Goal: Information Seeking & Learning: Learn about a topic

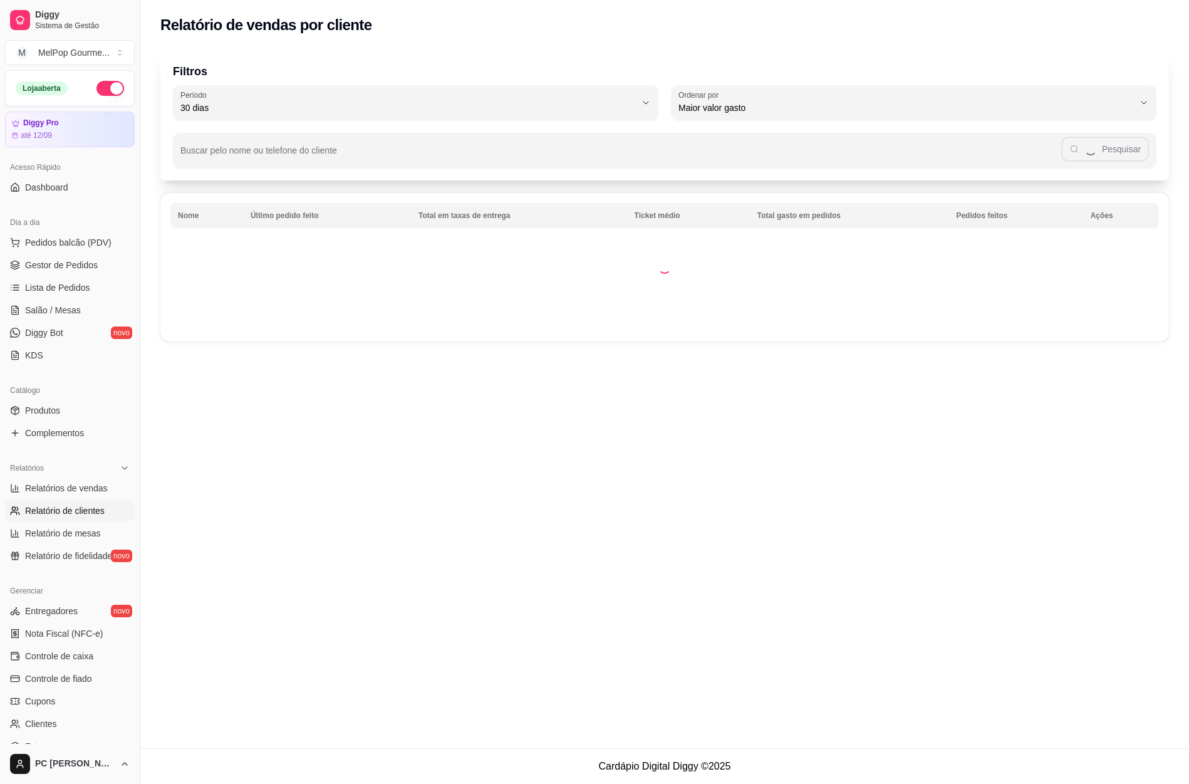
select select "30"
select select "HIGHEST_TOTAL_SPENT_WITH_ORDERS"
click at [76, 482] on span "Relatórios de vendas" at bounding box center [66, 488] width 83 height 13
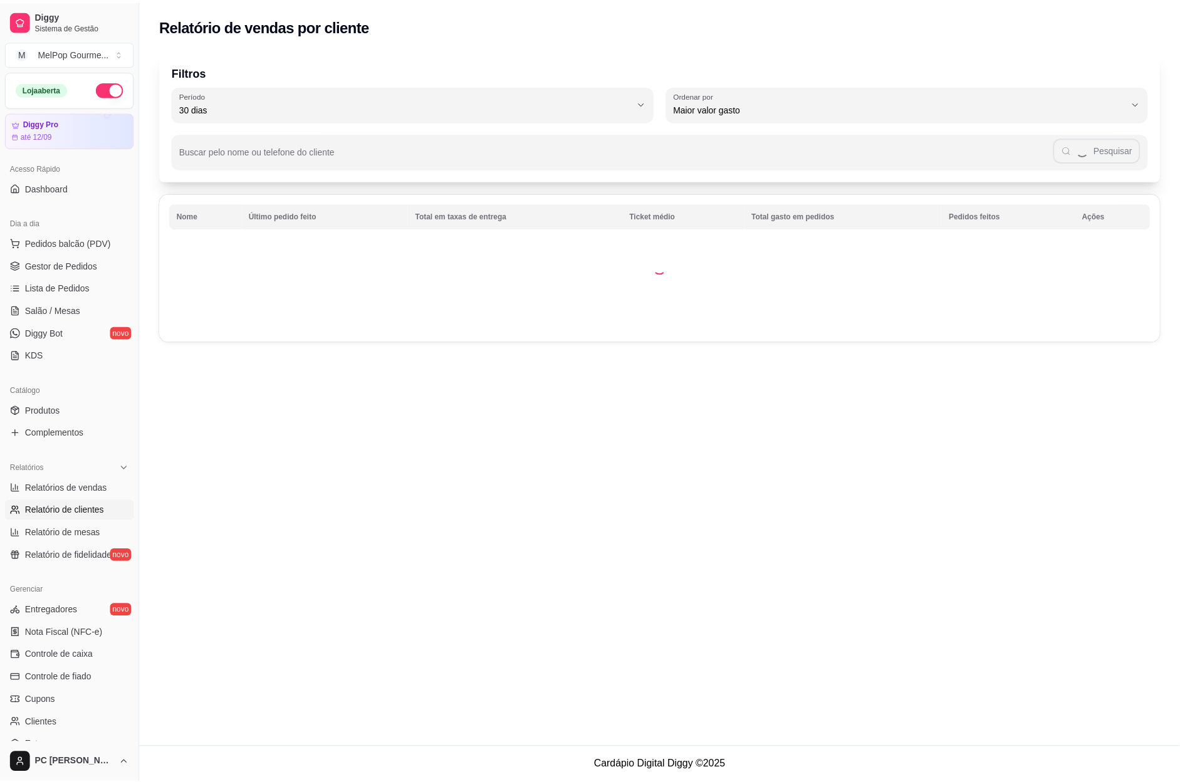
scroll to position [63, 0]
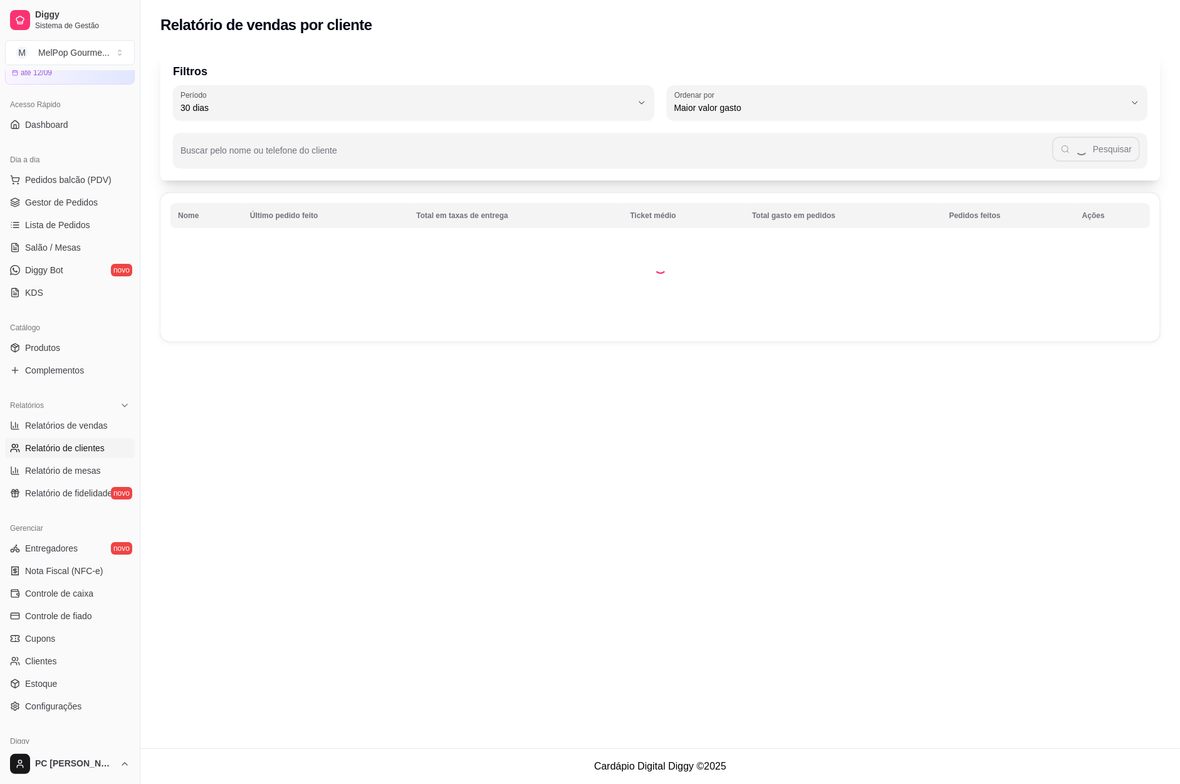
select select "ALL"
select select "0"
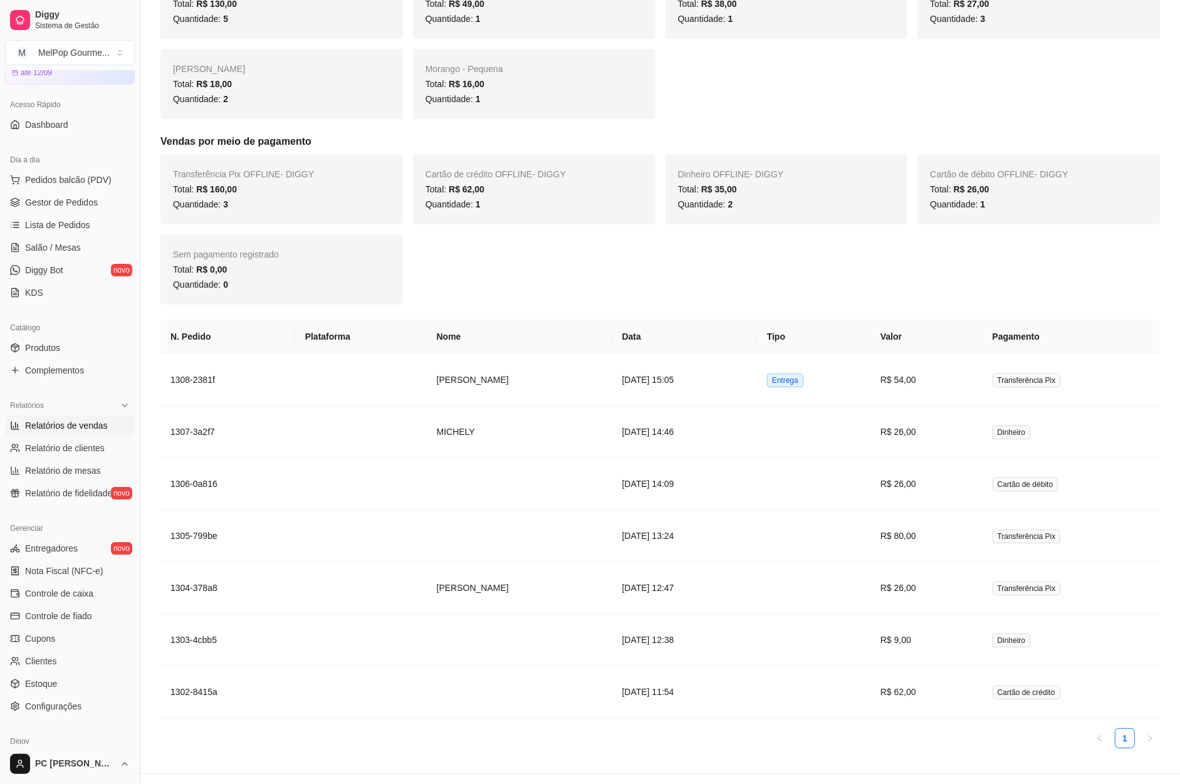
scroll to position [321, 0]
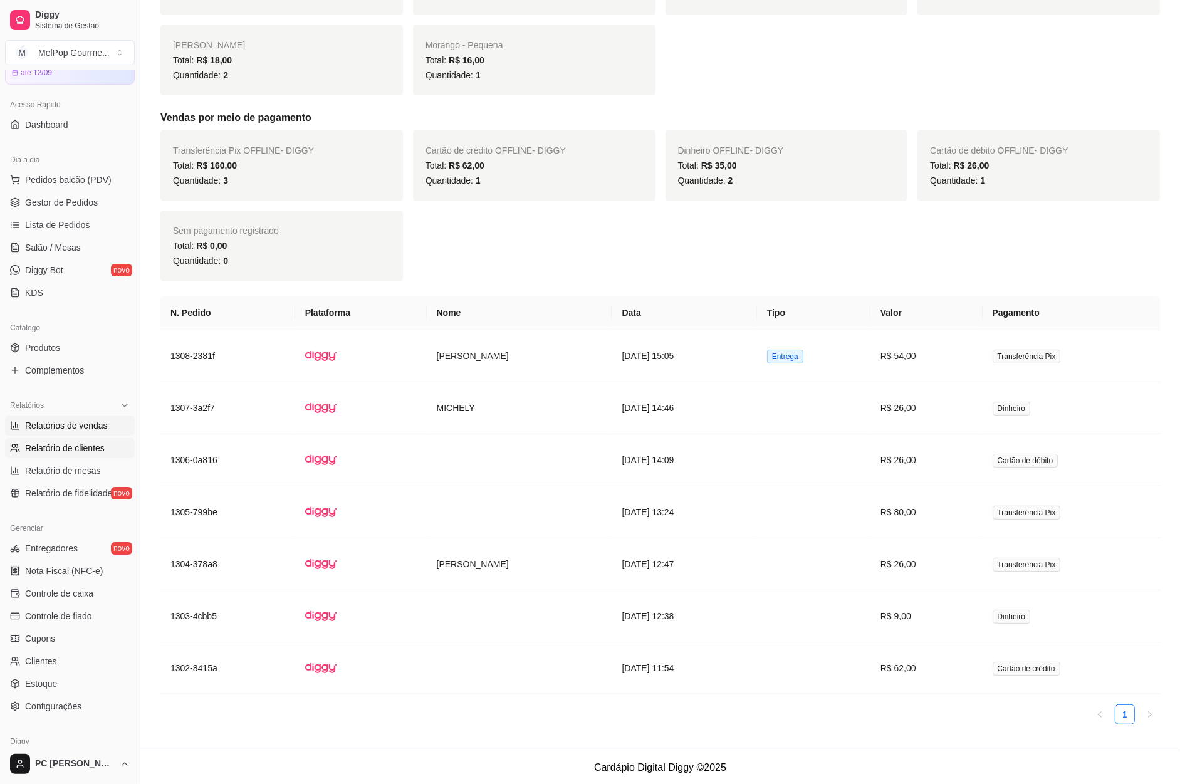
click at [58, 452] on span "Relatório de clientes" at bounding box center [65, 448] width 80 height 13
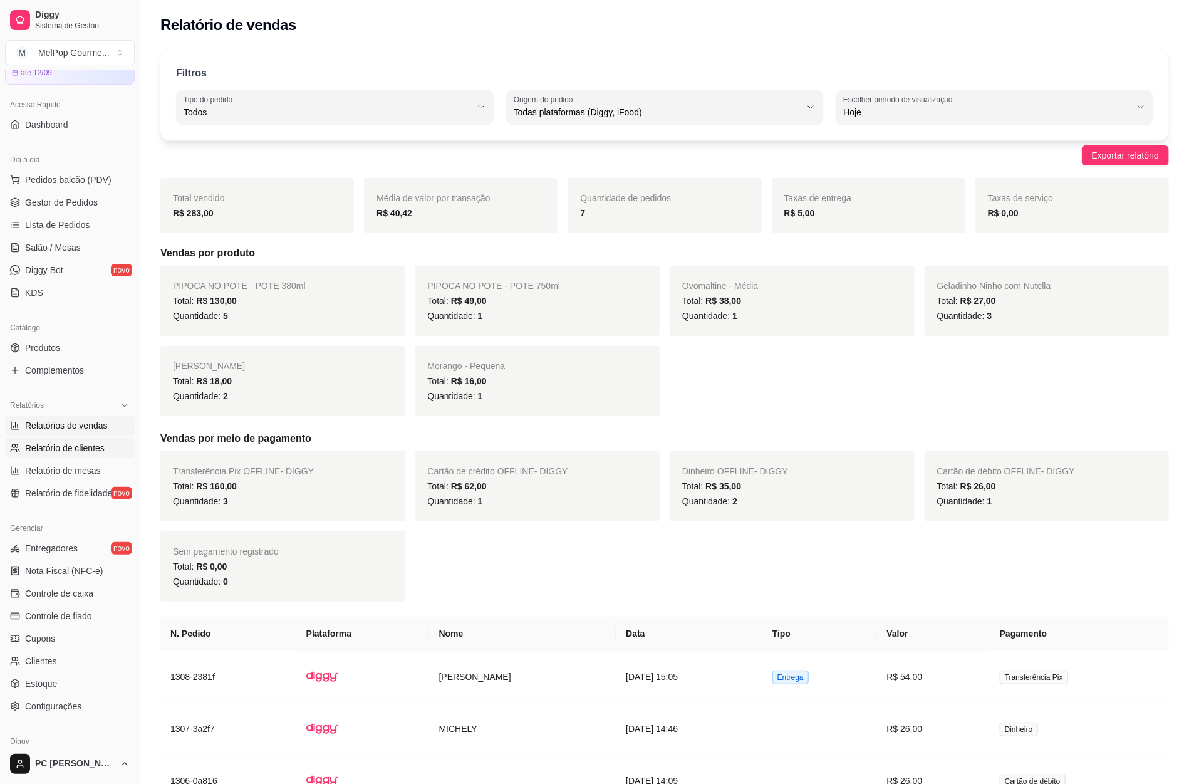
select select "30"
select select "HIGHEST_TOTAL_SPENT_WITH_ORDERS"
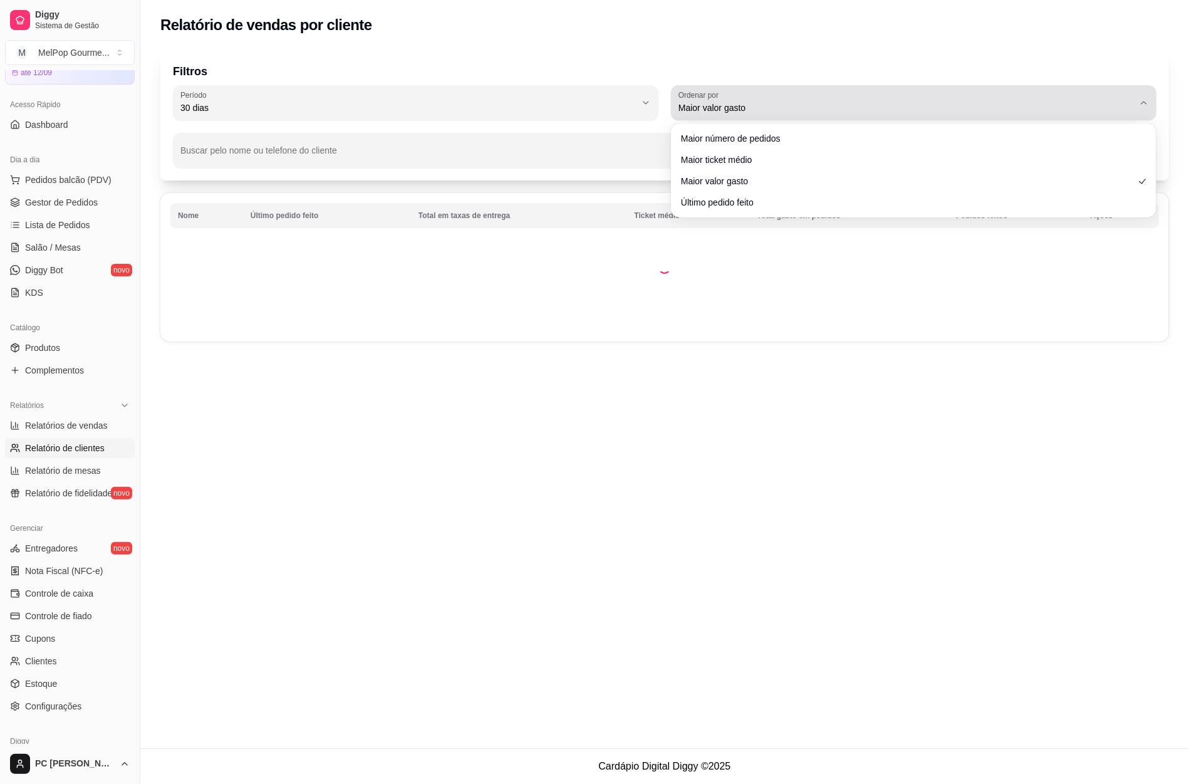
click at [854, 107] on span "Maior valor gasto" at bounding box center [905, 107] width 455 height 13
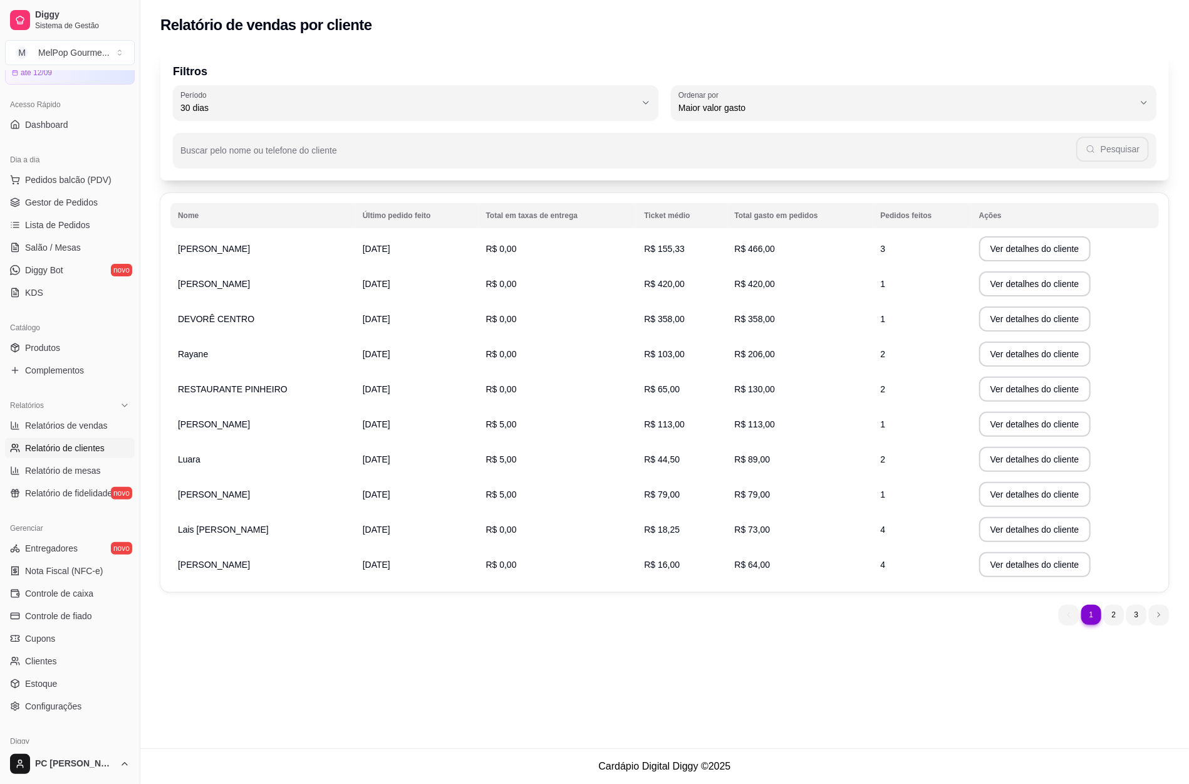
click at [863, 70] on p "Filtros" at bounding box center [664, 72] width 983 height 18
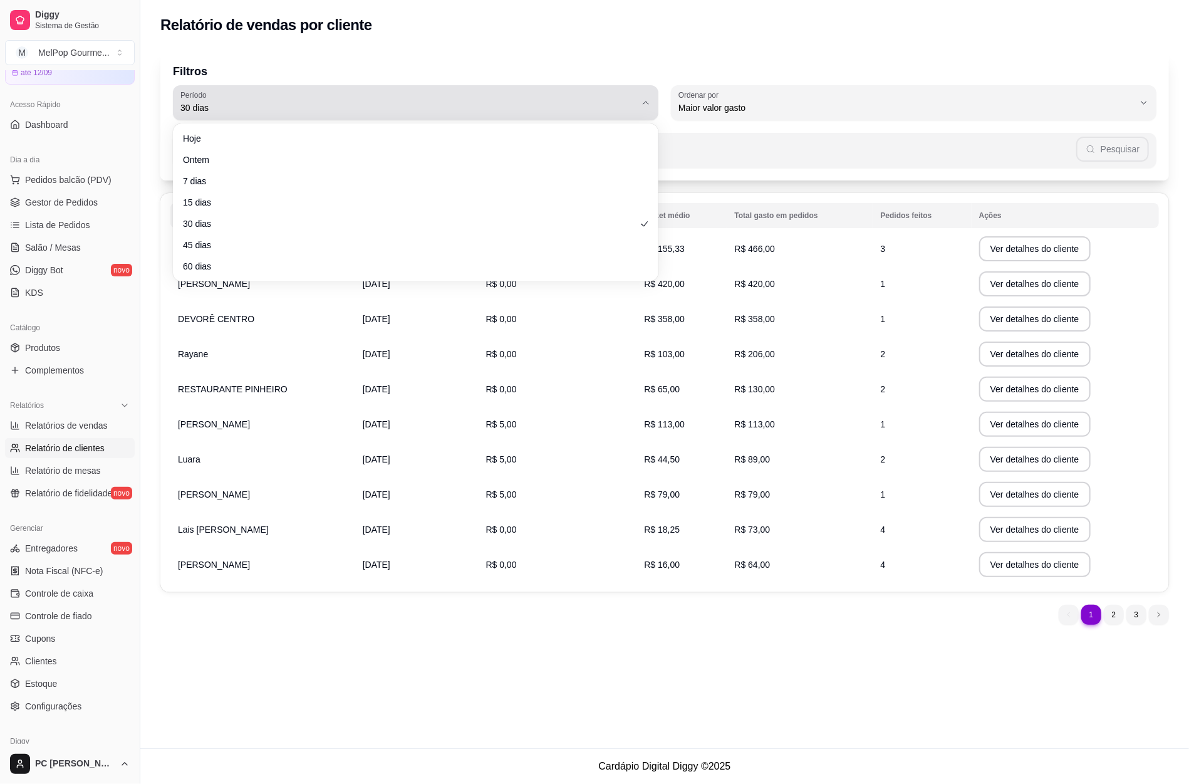
click at [382, 93] on div "30 dias" at bounding box center [407, 102] width 455 height 25
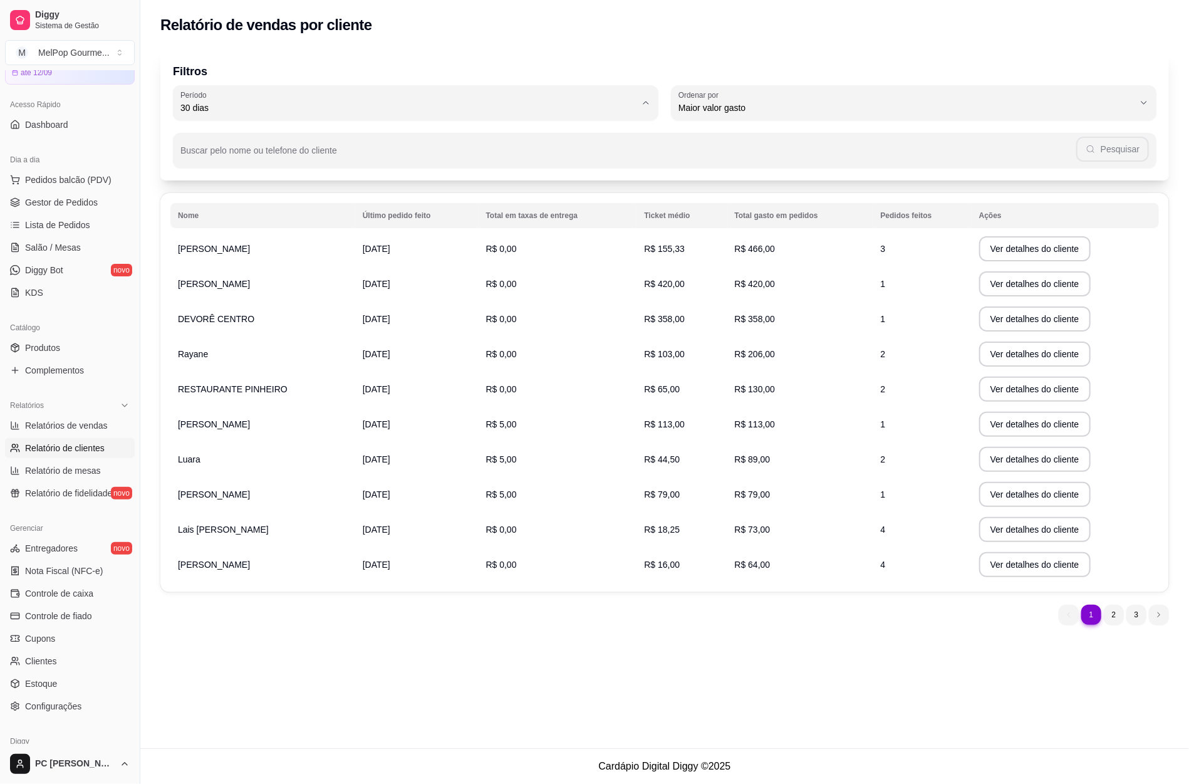
click at [247, 266] on span "60 dias" at bounding box center [409, 260] width 435 height 12
type input "60"
select select "60"
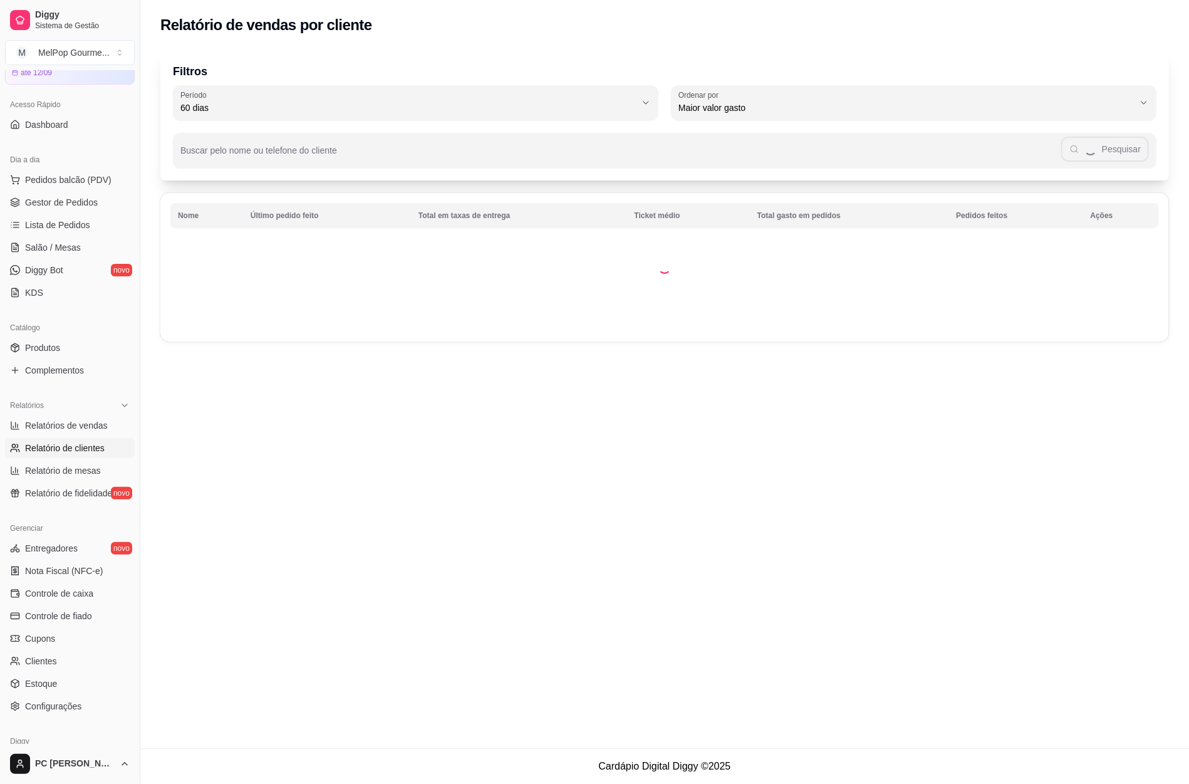
scroll to position [12, 0]
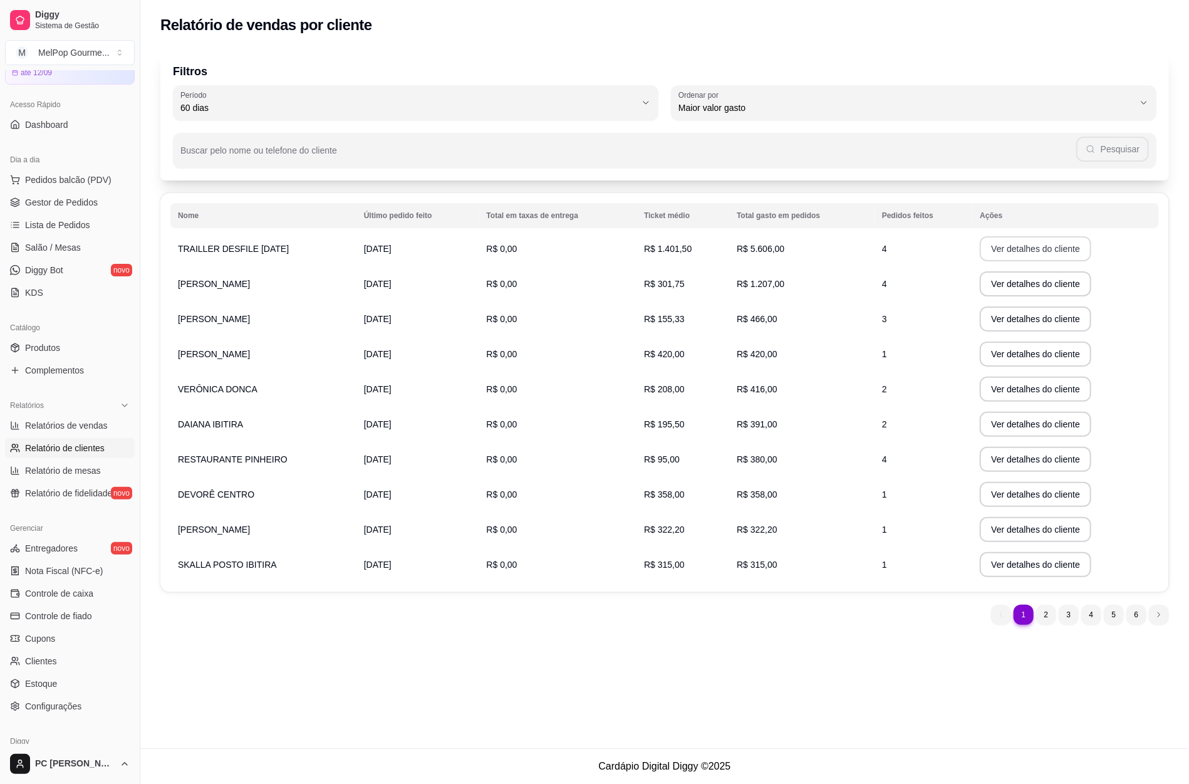
click at [1070, 257] on button "Ver detalhes do cliente" at bounding box center [1036, 248] width 112 height 25
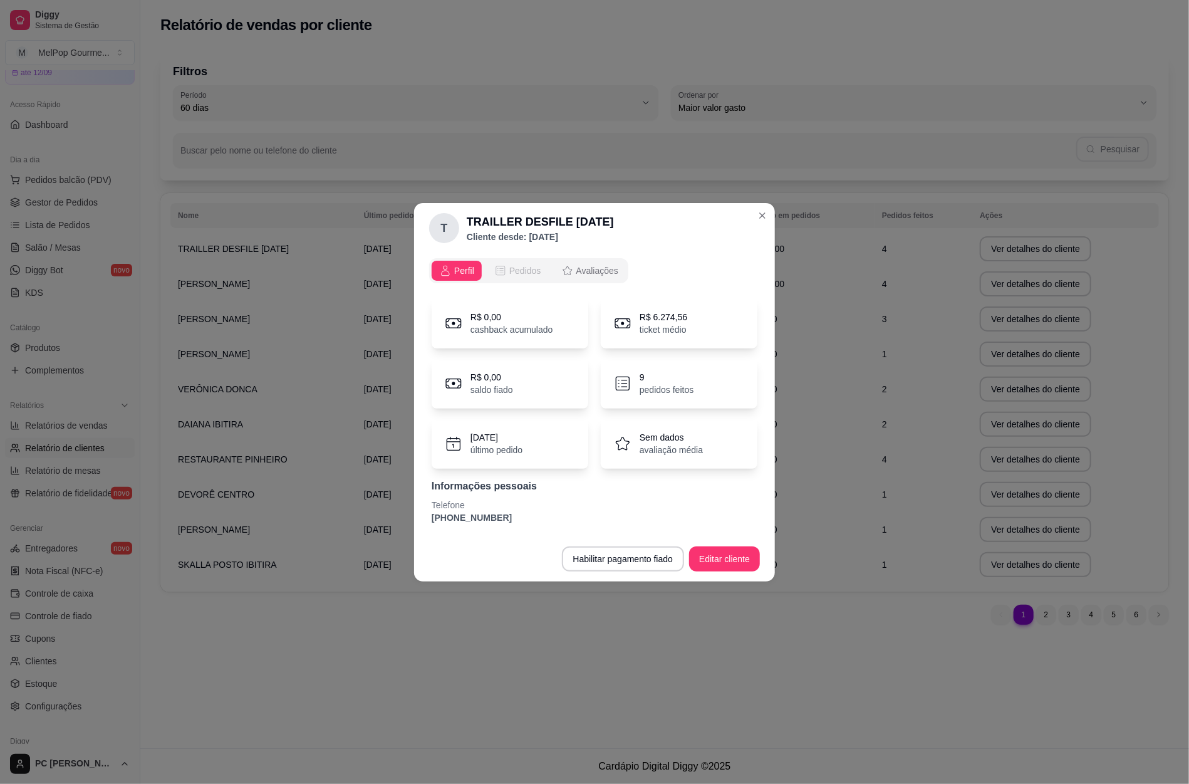
click at [519, 270] on span "Pedidos" at bounding box center [525, 270] width 32 height 13
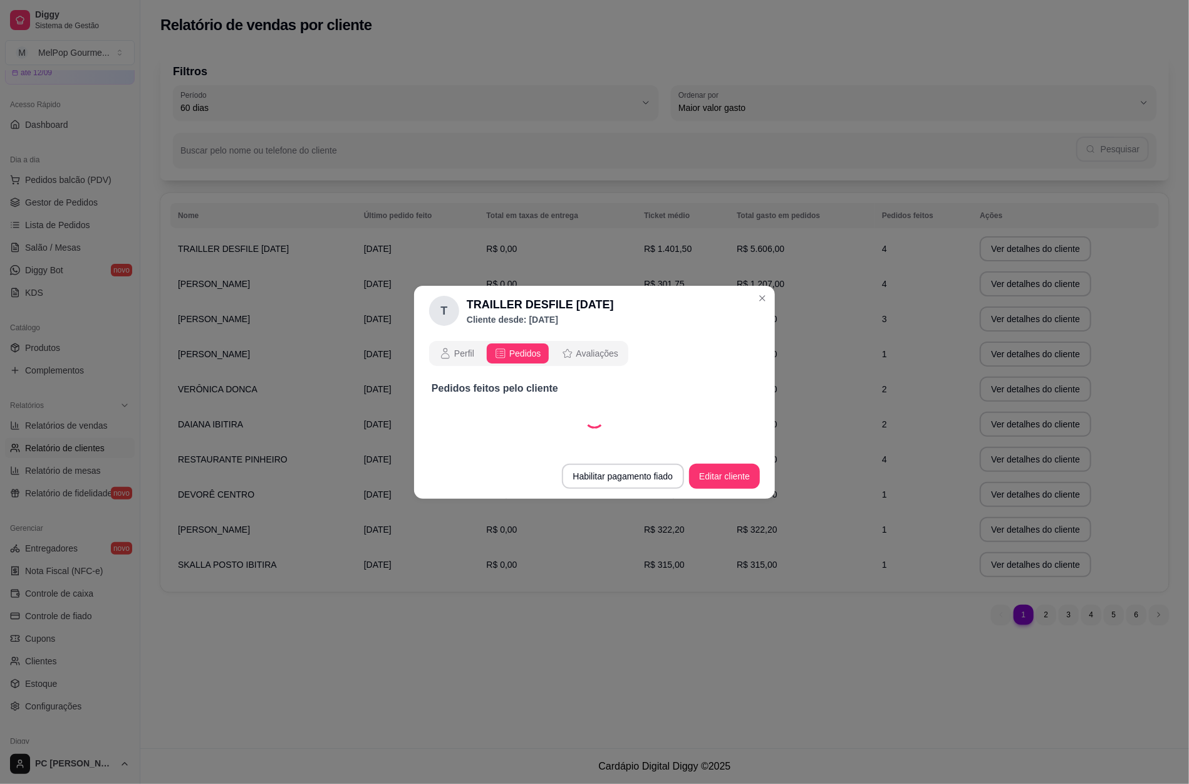
select select "30"
select select "ALL"
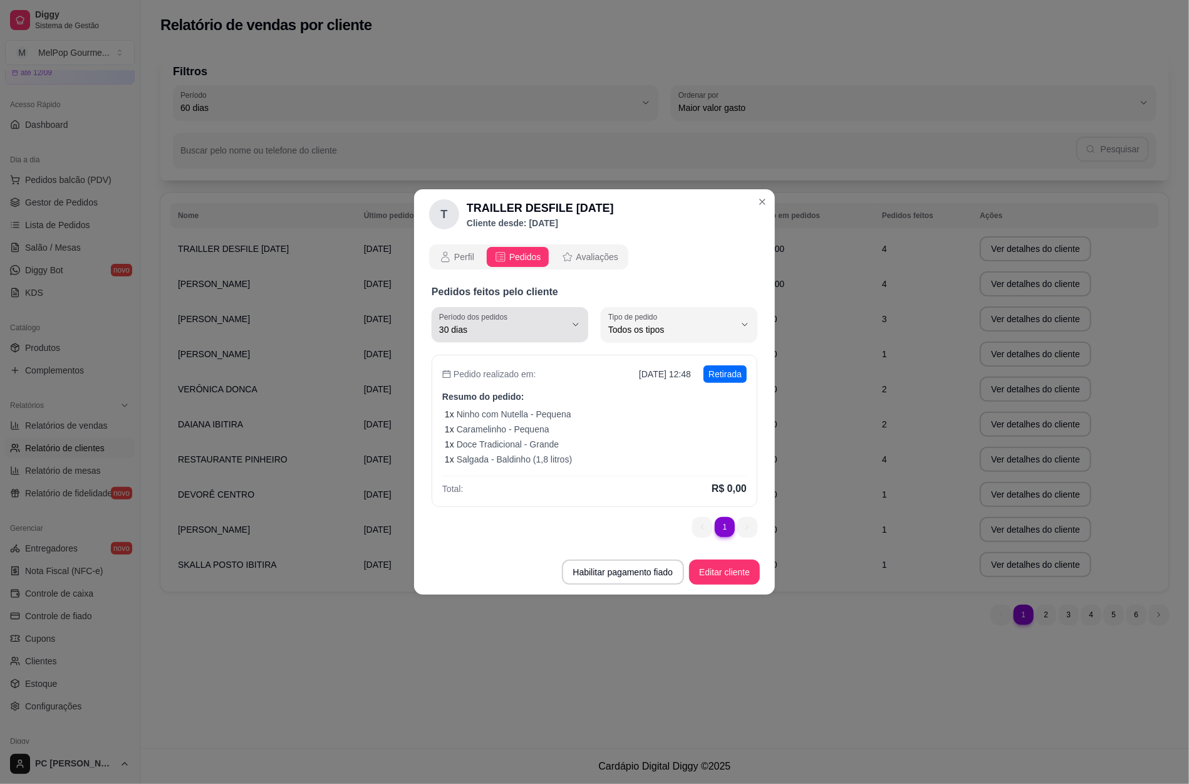
click at [541, 332] on span "30 dias" at bounding box center [502, 329] width 127 height 13
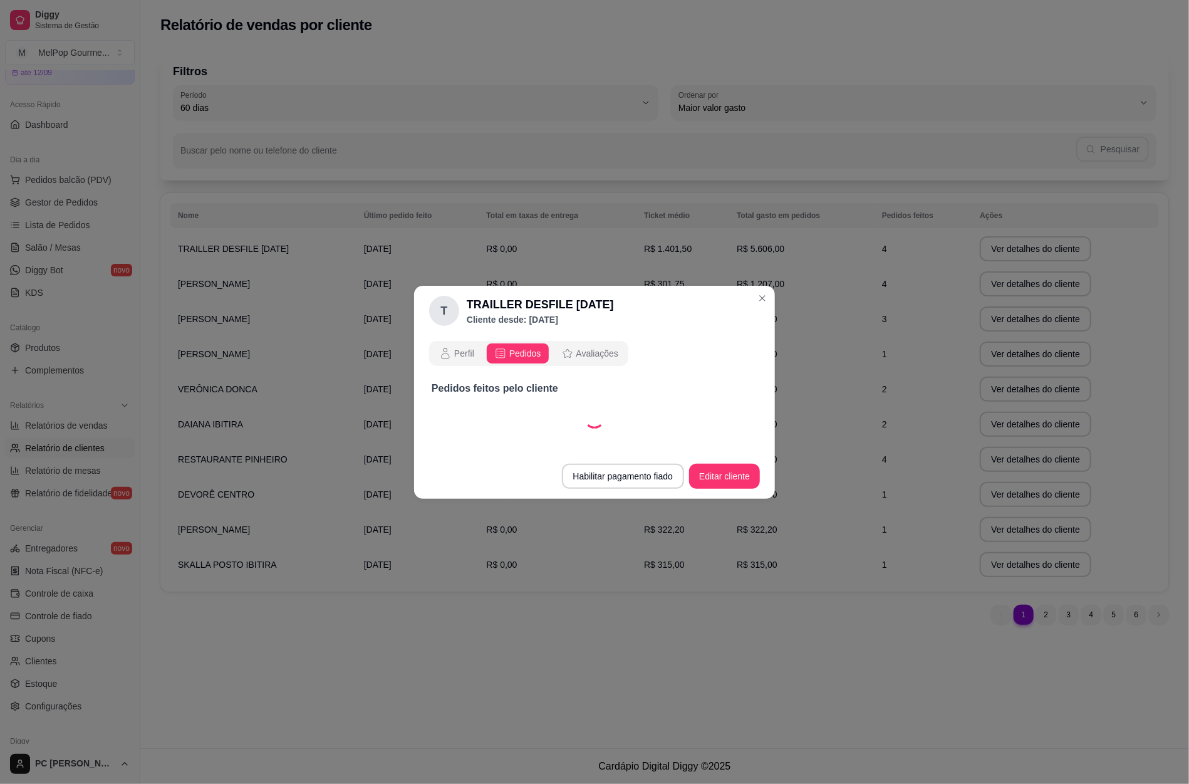
select select "60"
select select "ALL"
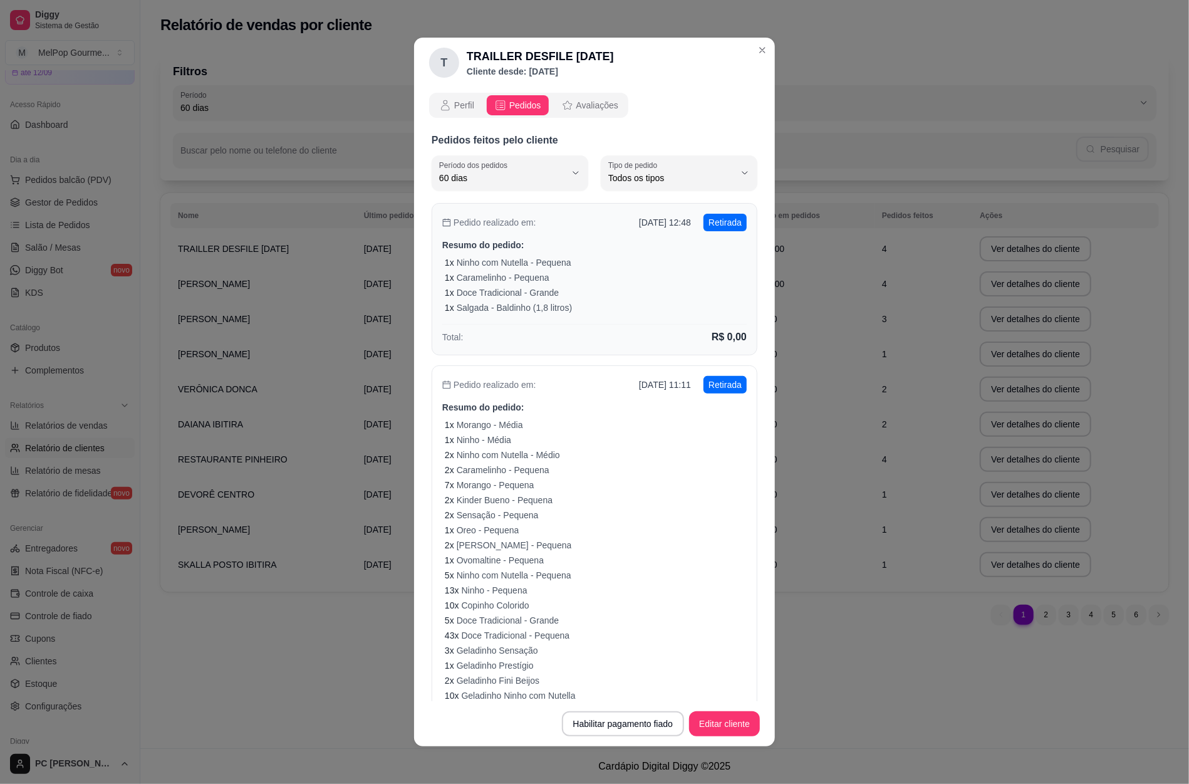
click at [544, 278] on div "1 x Caramelinho - Pequena" at bounding box center [596, 277] width 302 height 13
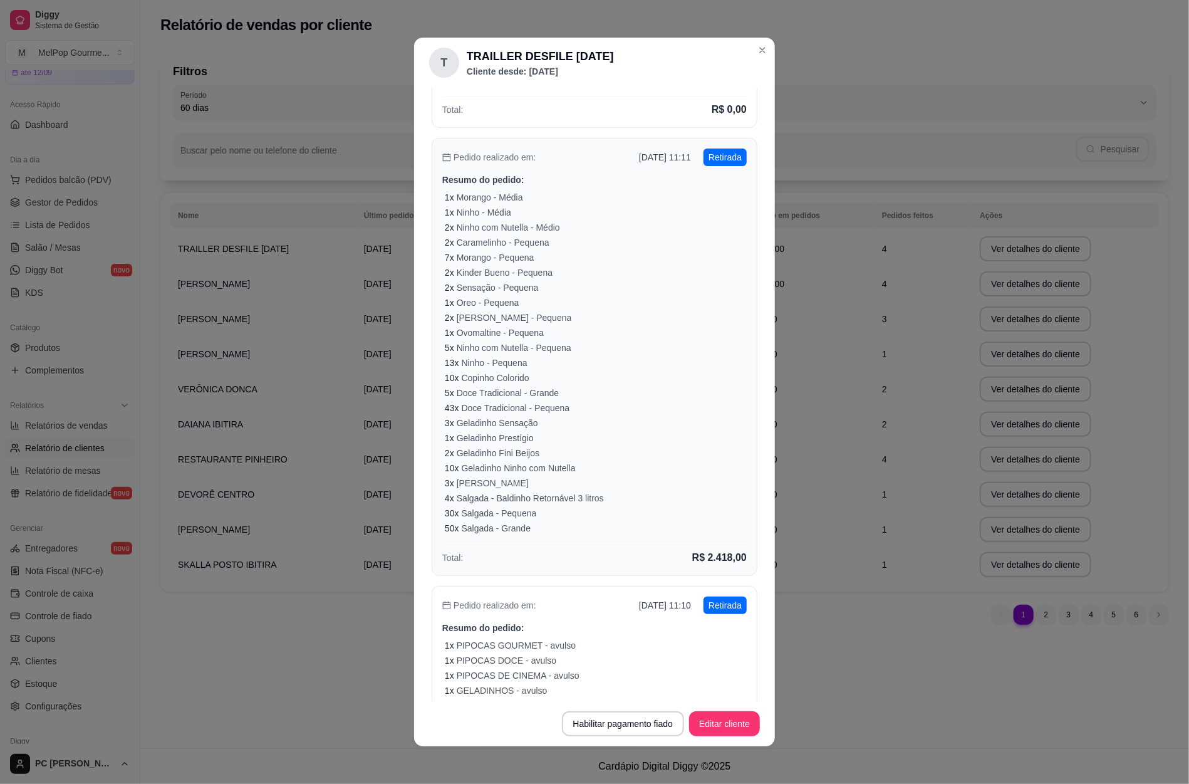
scroll to position [251, 0]
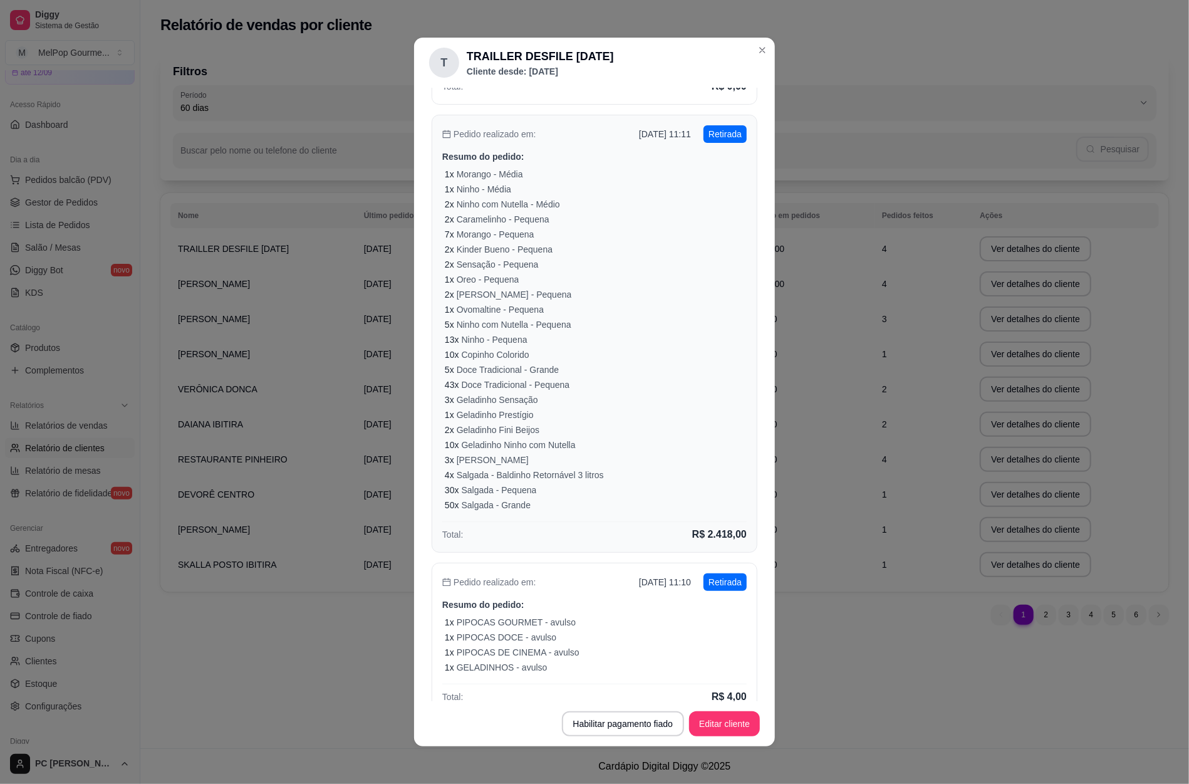
click at [589, 381] on div "43 x Doce Tradicional - Pequena" at bounding box center [596, 384] width 302 height 13
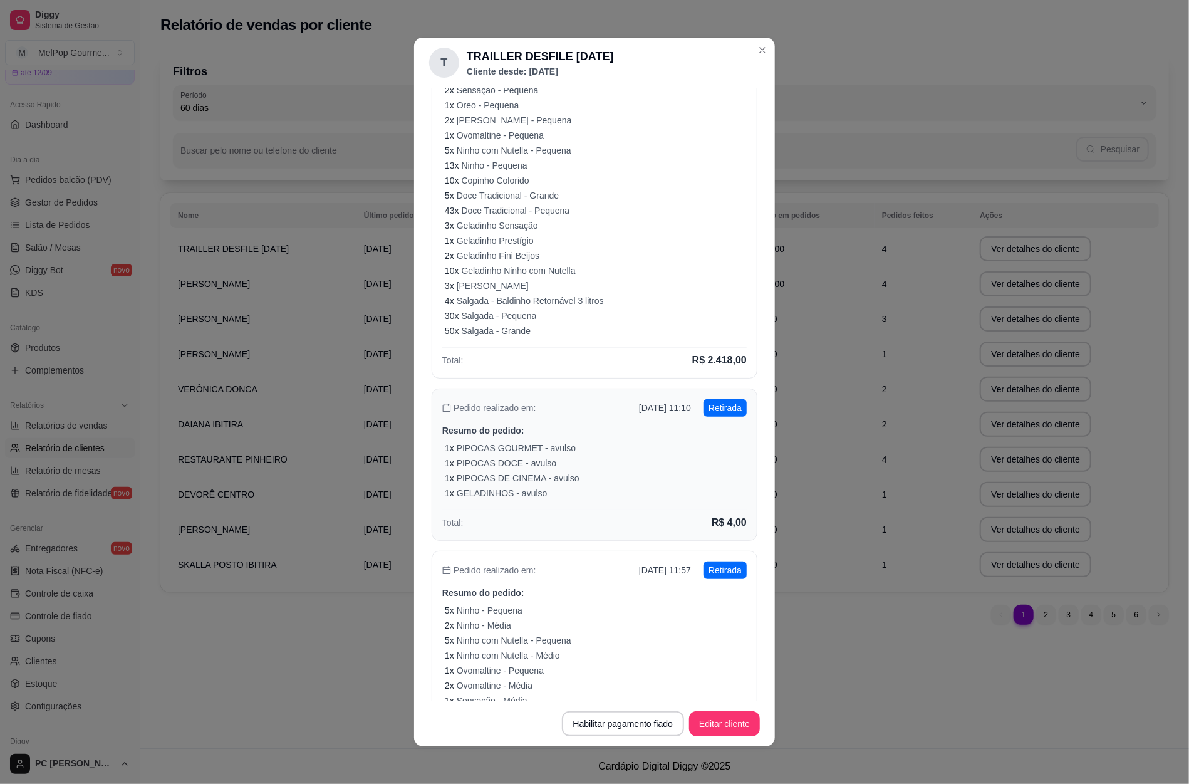
scroll to position [438, 0]
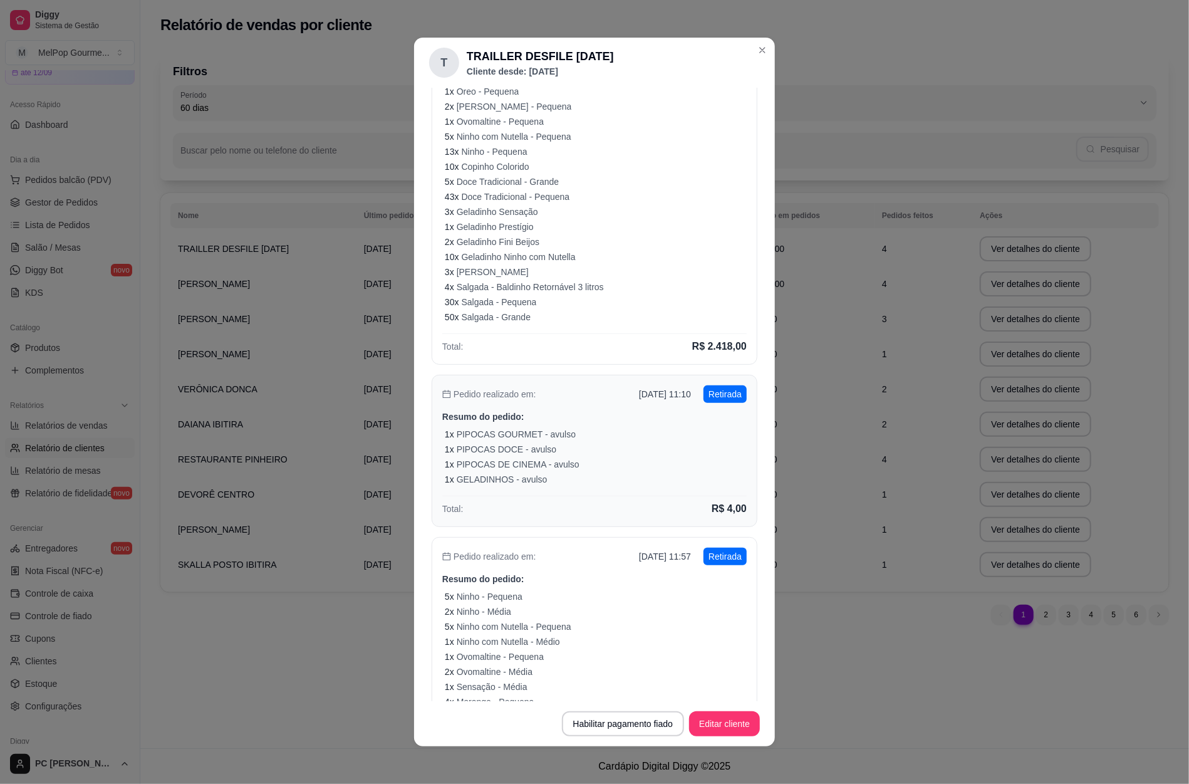
click at [646, 443] on div "1 x PIPOCAS DOCE - avulso" at bounding box center [596, 449] width 302 height 13
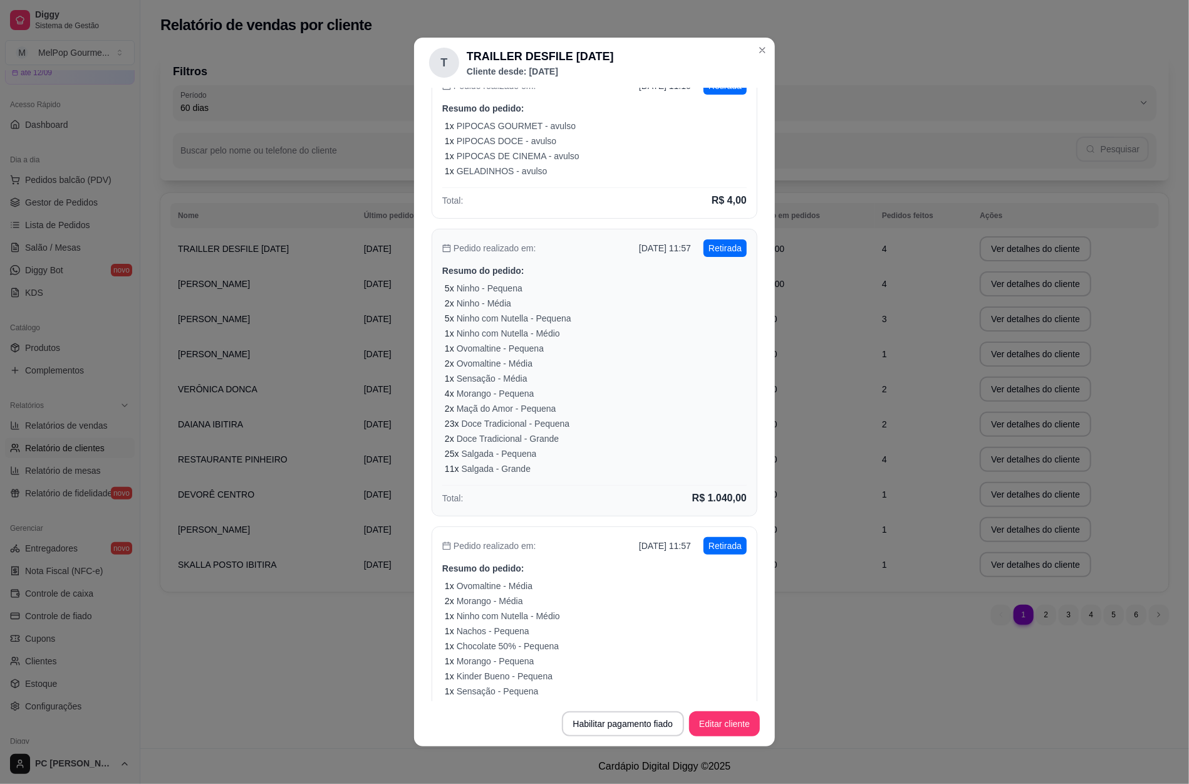
scroll to position [752, 0]
click at [578, 398] on div "2 x Maçã do Amor - Pequena" at bounding box center [596, 403] width 302 height 13
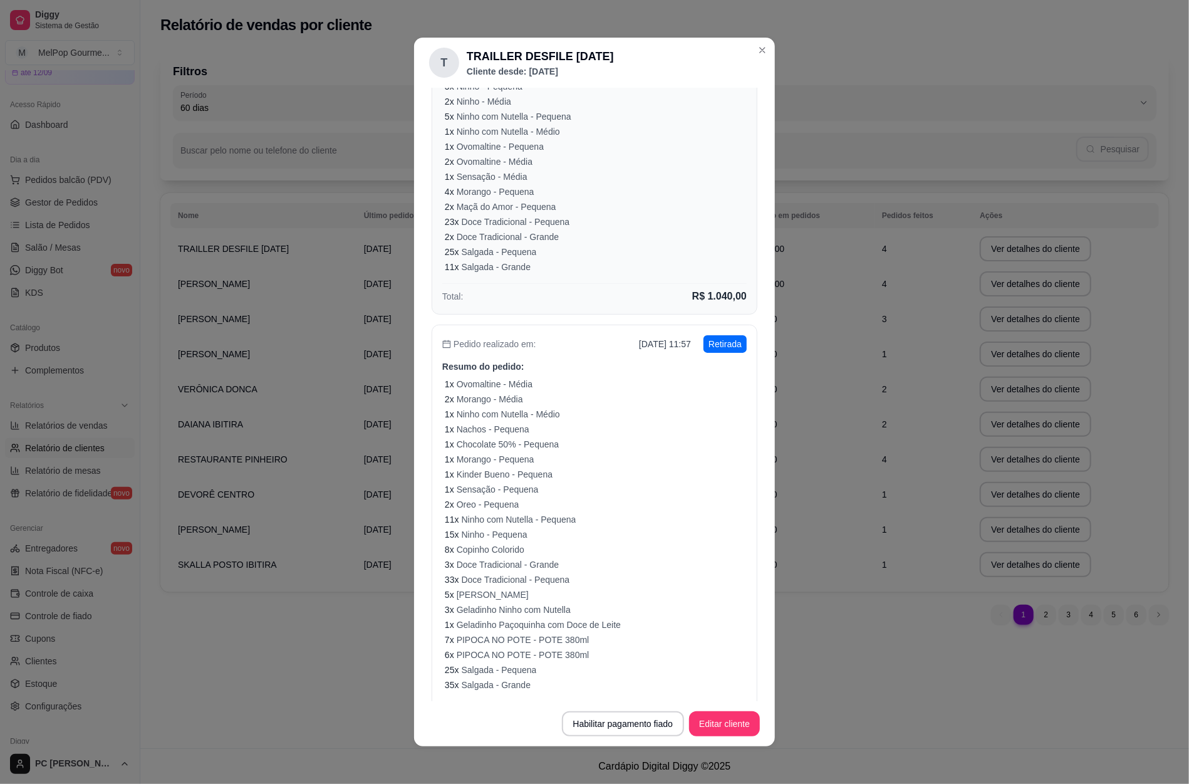
scroll to position [1020, 0]
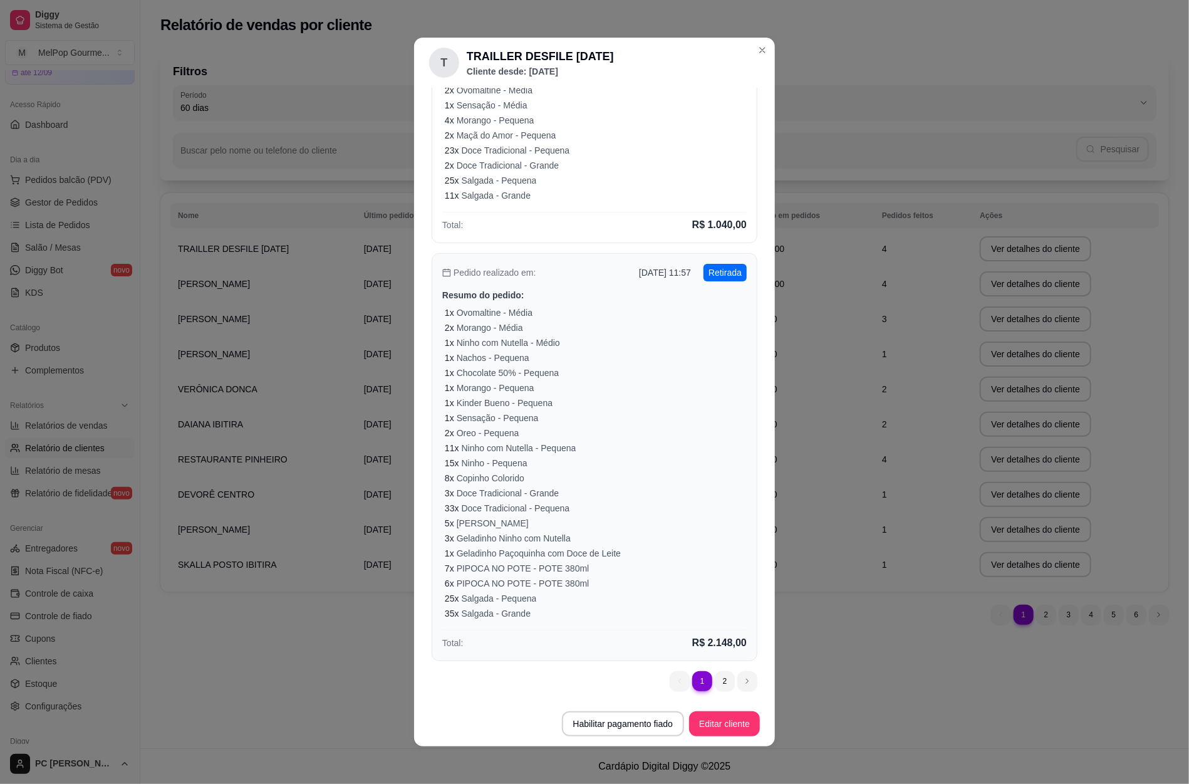
click at [616, 433] on div "2 x Oreo - Pequena" at bounding box center [596, 433] width 302 height 13
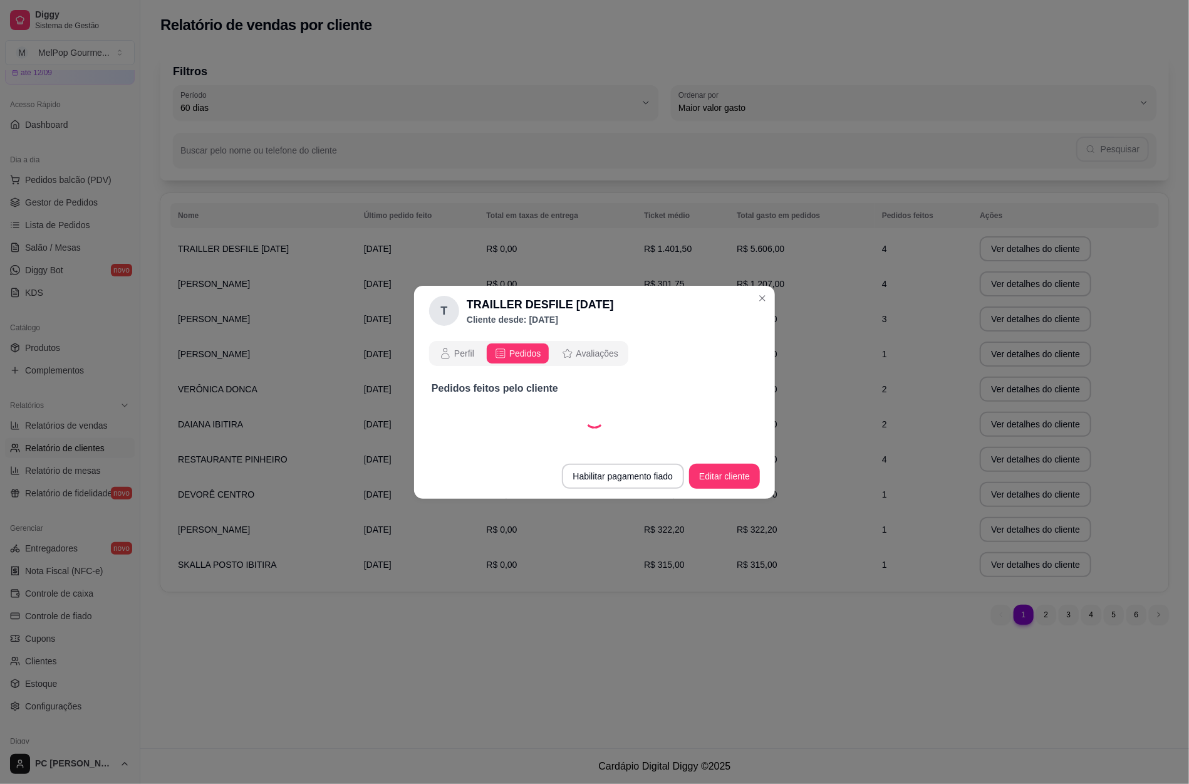
scroll to position [0, 0]
select select "60"
select select "ALL"
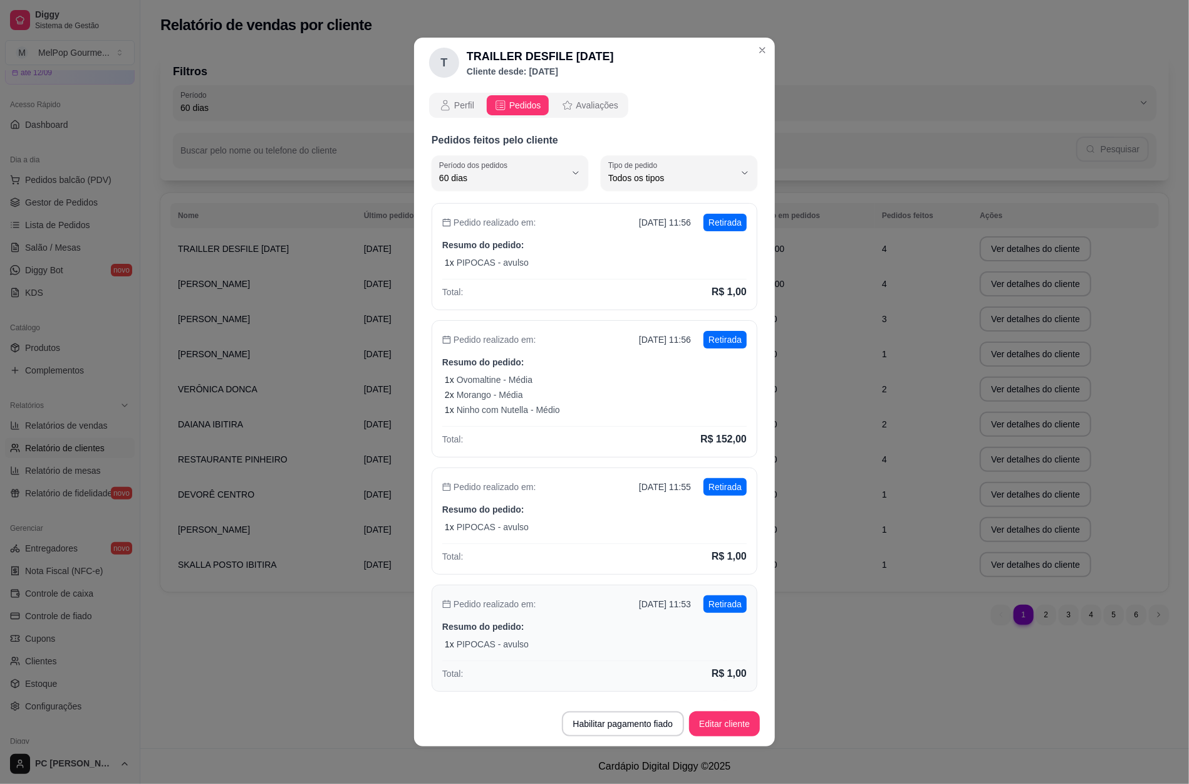
scroll to position [12, 0]
click at [618, 378] on div "1 x Ovomaltine - Média" at bounding box center [596, 379] width 302 height 13
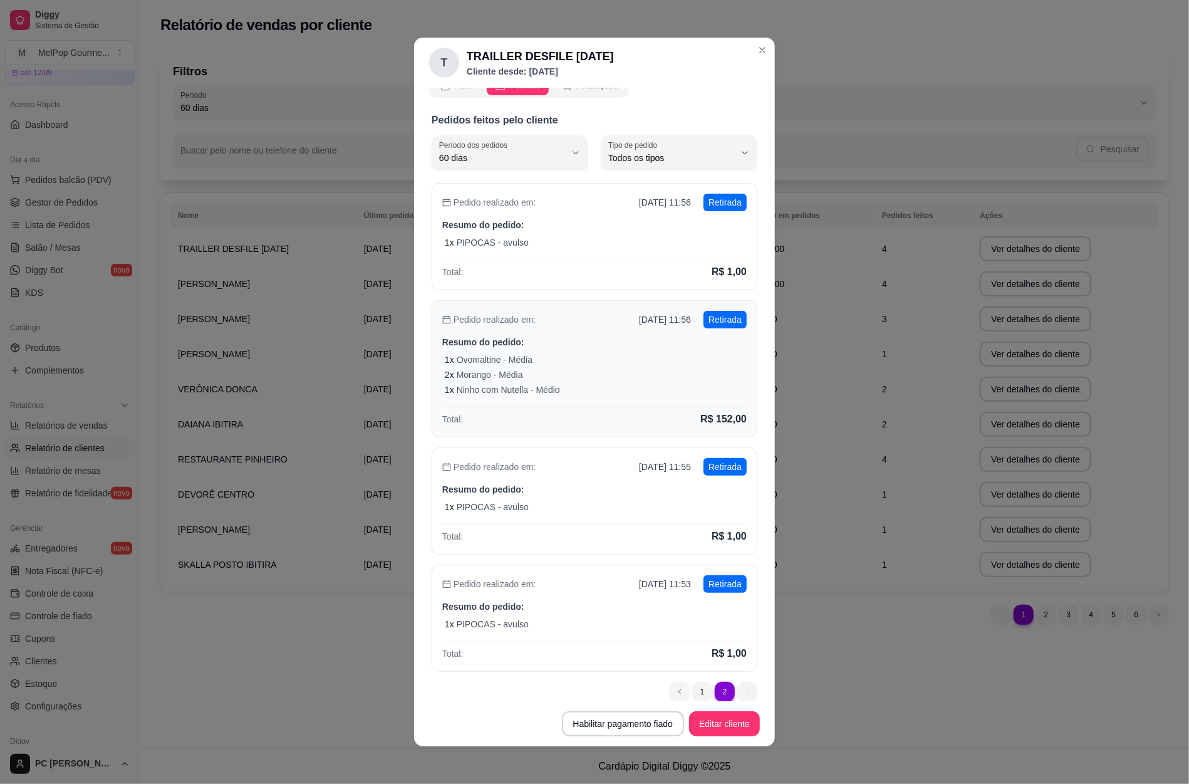
scroll to position [31, 0]
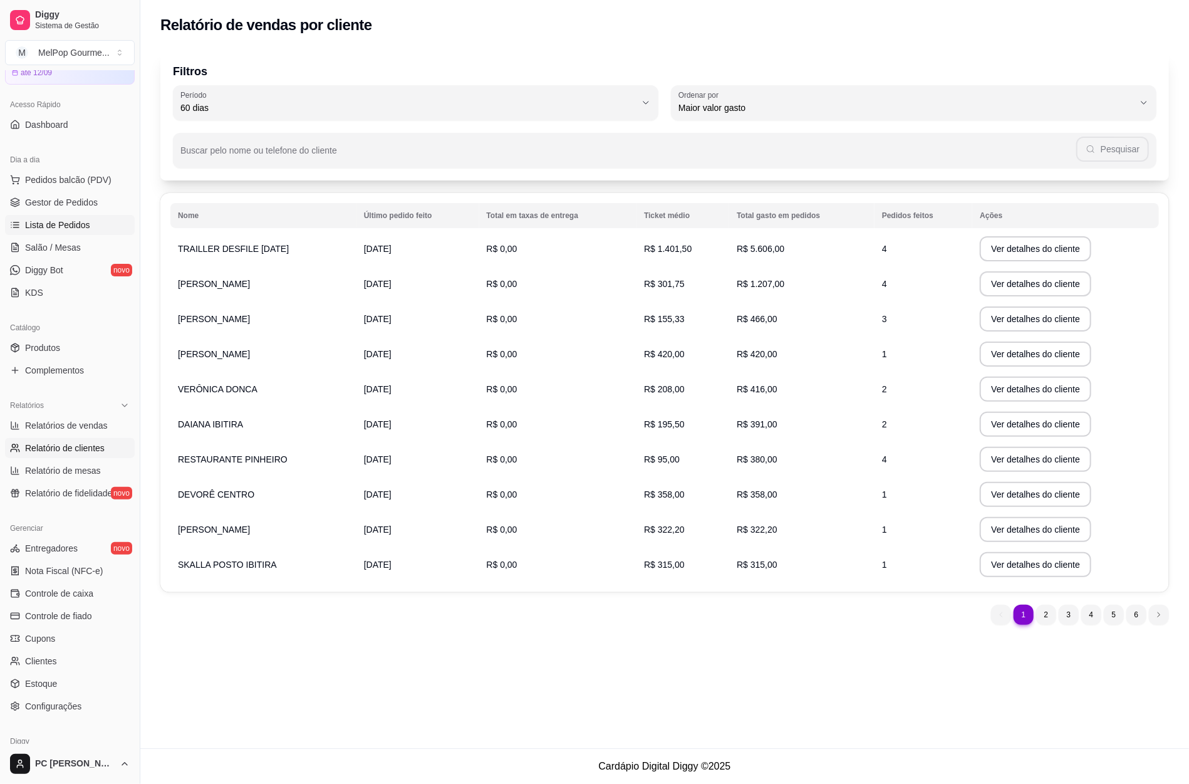
click at [53, 227] on span "Lista de Pedidos" at bounding box center [57, 225] width 65 height 13
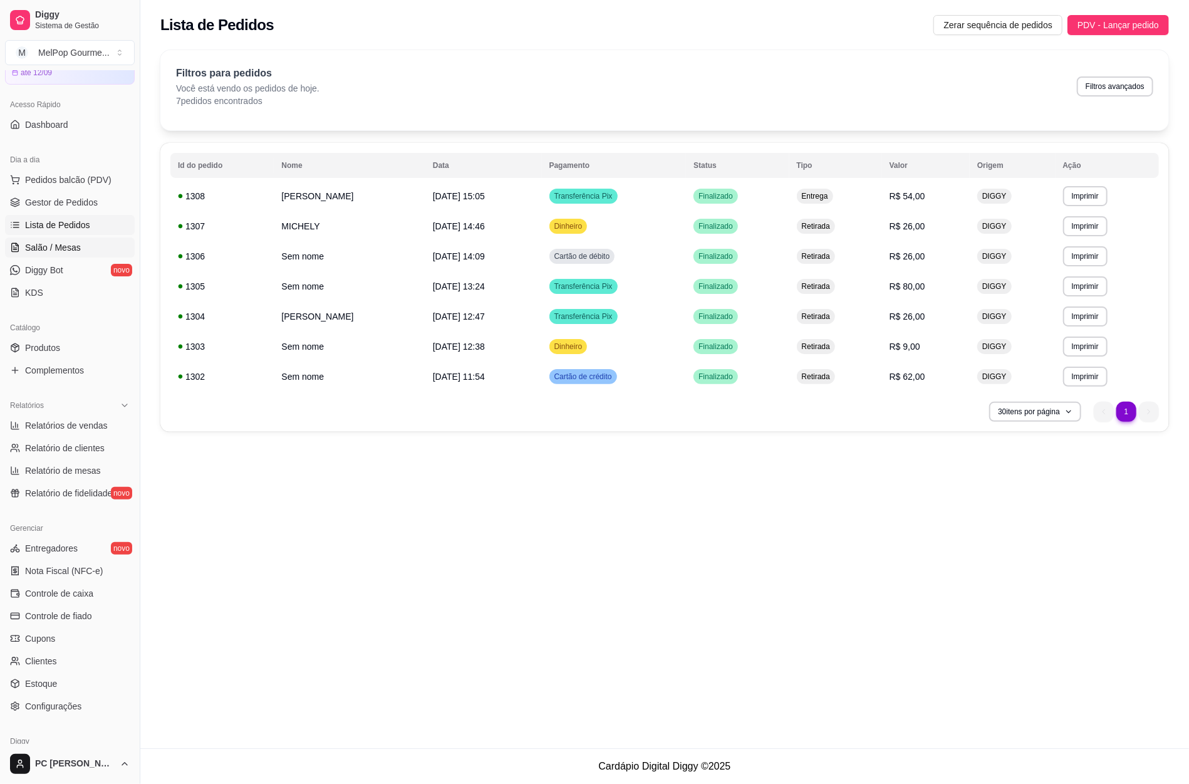
click at [65, 252] on span "Salão / Mesas" at bounding box center [53, 247] width 56 height 13
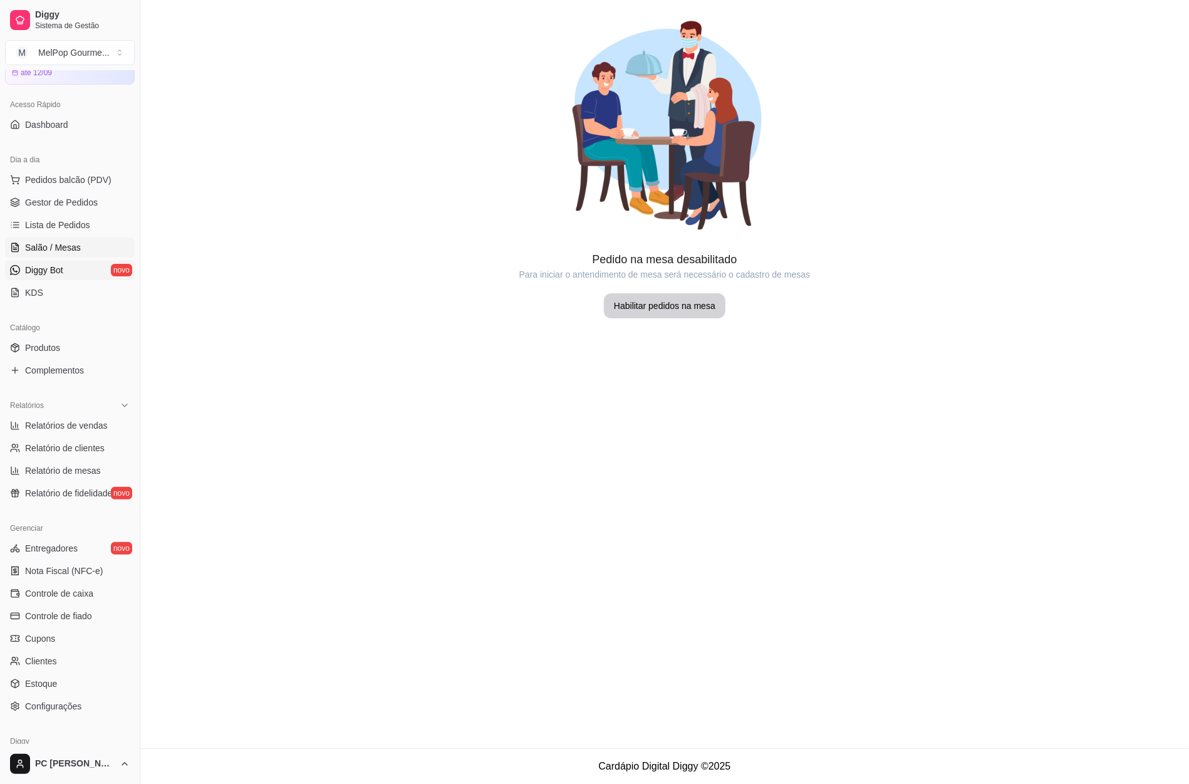
click at [51, 269] on span "Diggy Bot" at bounding box center [44, 270] width 38 height 13
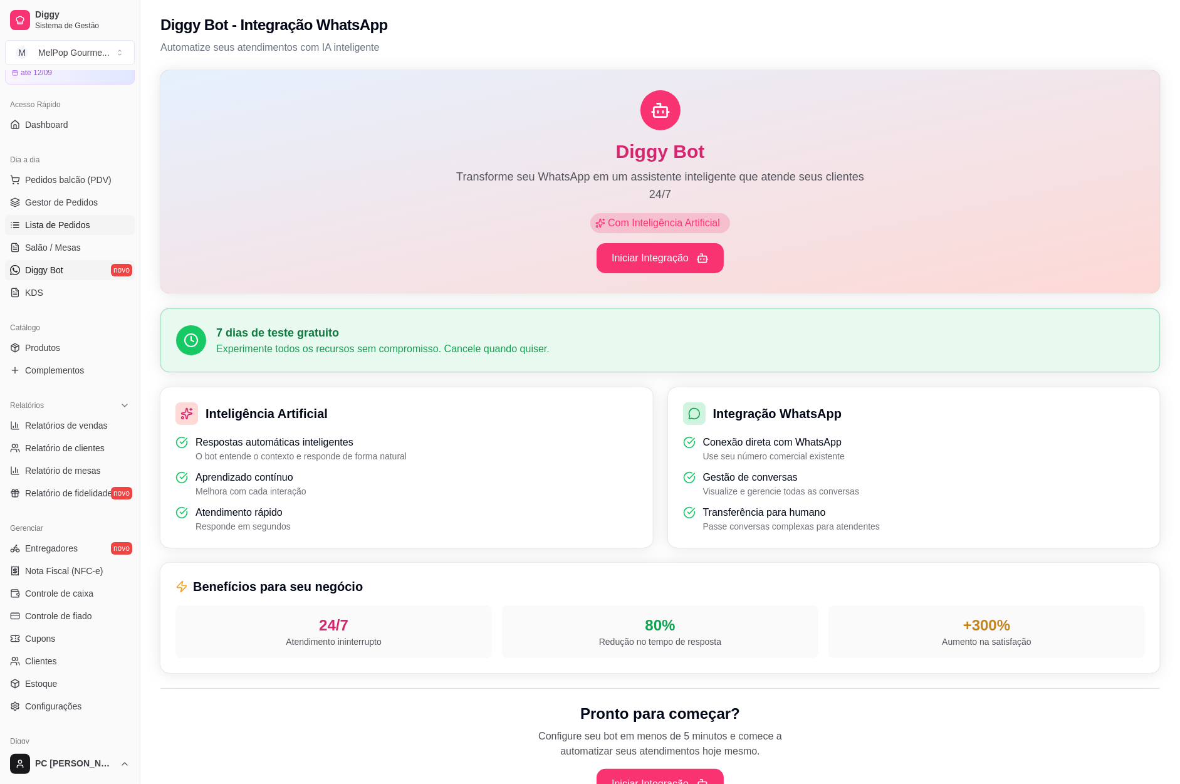
click at [58, 224] on span "Lista de Pedidos" at bounding box center [57, 225] width 65 height 13
